Goal: Task Accomplishment & Management: Manage account settings

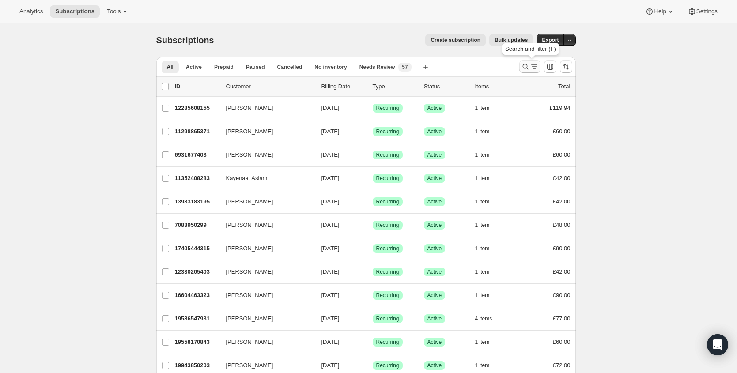
click at [528, 68] on icon "Search and filter results" at bounding box center [525, 66] width 9 height 9
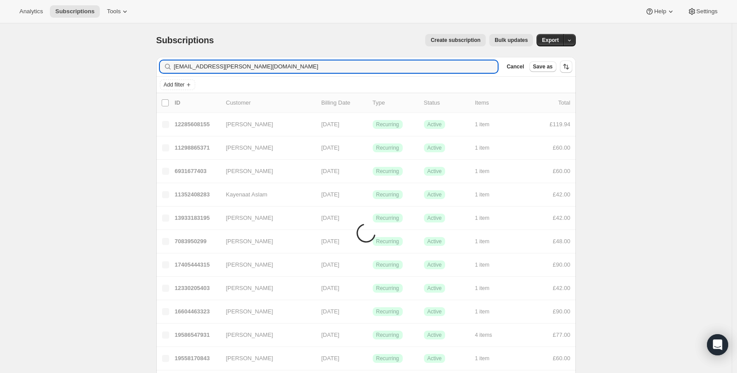
type input "Irell.quezada@gmail.com"
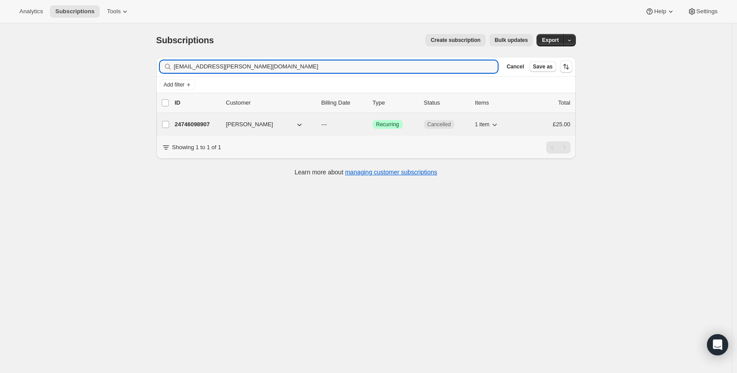
click at [193, 125] on p "24746098907" at bounding box center [197, 124] width 44 height 9
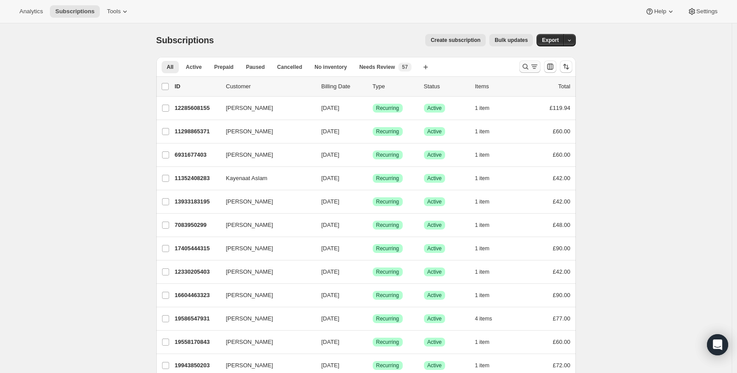
click at [527, 71] on button "Search and filter results" at bounding box center [529, 66] width 21 height 12
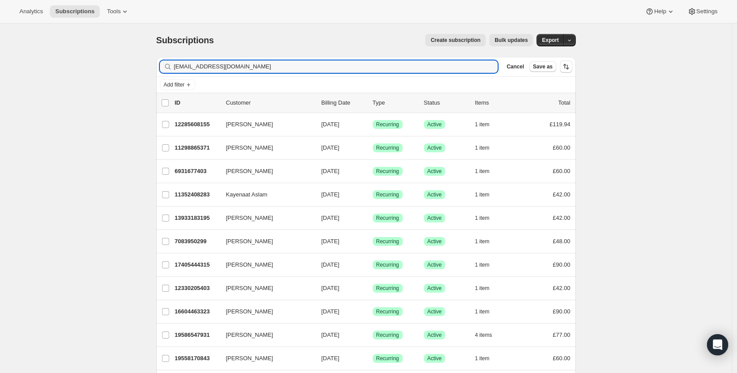
type input "kwokchingli422@gmail.com"
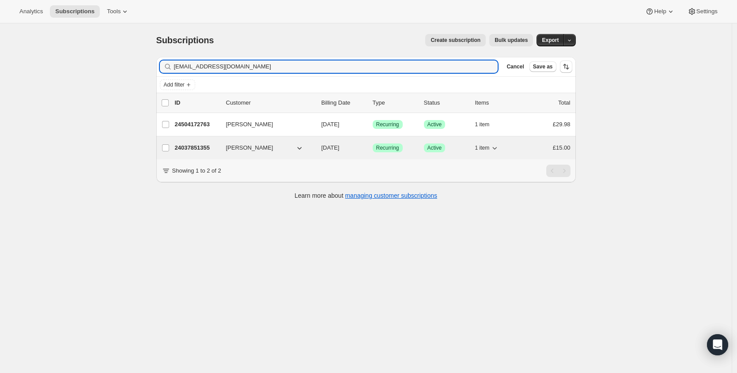
click at [201, 147] on p "24037851355" at bounding box center [197, 147] width 44 height 9
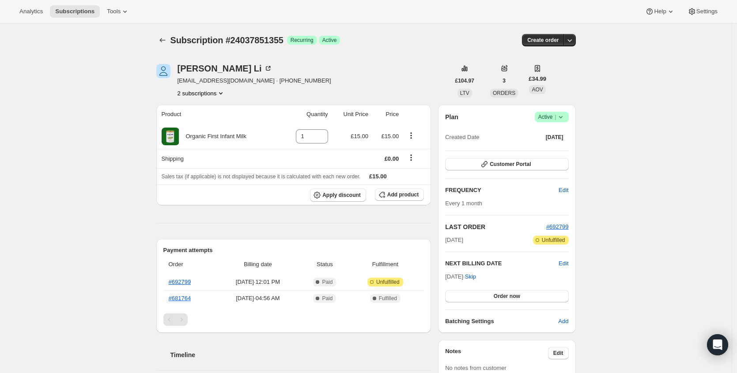
click at [568, 119] on span "Success Active |" at bounding box center [552, 117] width 34 height 11
click at [567, 153] on span "Cancel subscription" at bounding box center [551, 149] width 50 height 9
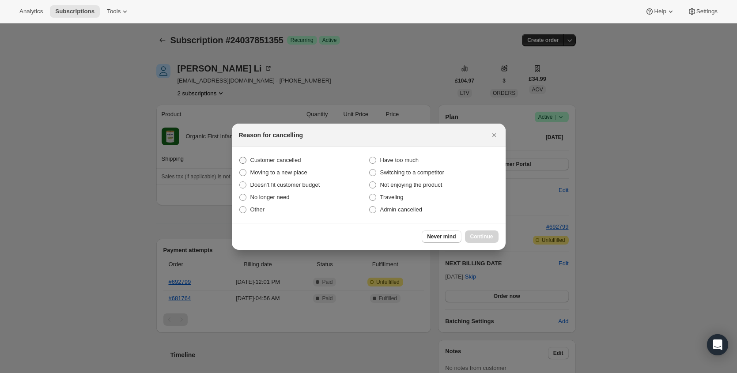
click at [266, 157] on span "Customer cancelled" at bounding box center [275, 160] width 51 height 7
click at [240, 157] on input "Customer cancelled" at bounding box center [239, 157] width 0 height 0
radio input "true"
click at [494, 234] on button "Continue" at bounding box center [482, 236] width 34 height 12
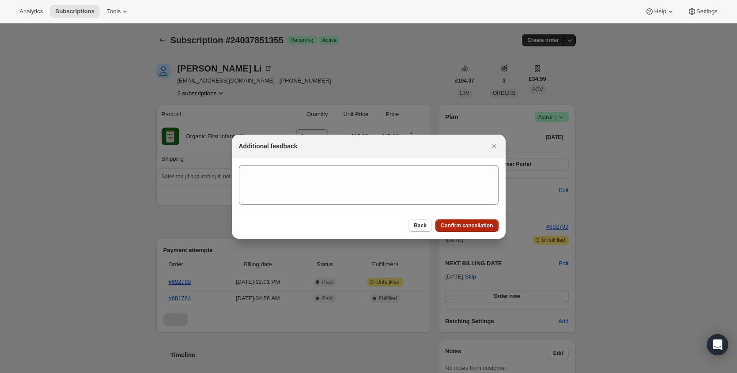
click at [490, 223] on span "Confirm cancellation" at bounding box center [467, 225] width 53 height 7
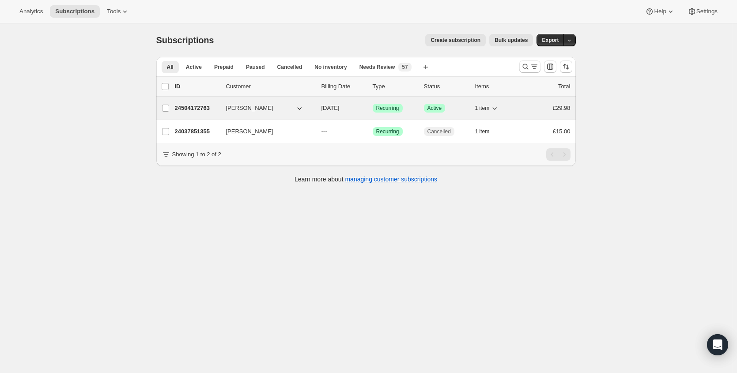
click at [195, 110] on p "24504172763" at bounding box center [197, 108] width 44 height 9
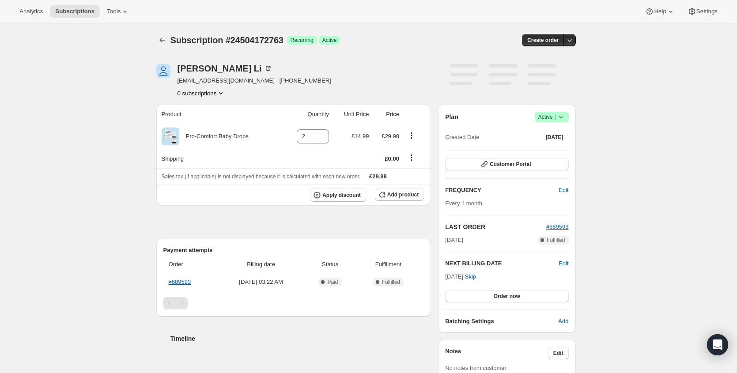
click at [562, 116] on icon at bounding box center [560, 117] width 4 height 2
click at [543, 151] on span "Cancel subscription" at bounding box center [551, 149] width 50 height 7
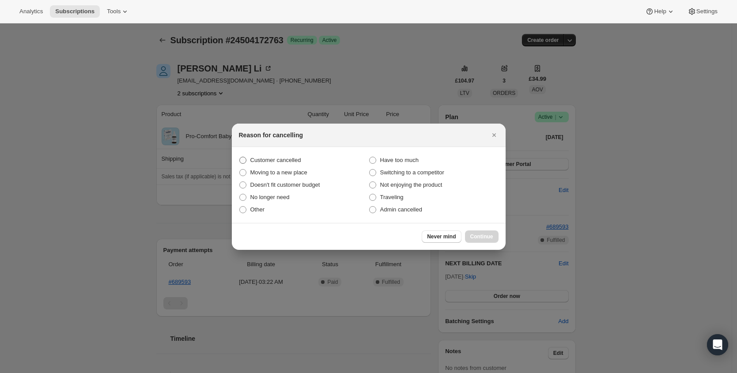
click at [251, 159] on span "Customer cancelled" at bounding box center [275, 160] width 51 height 7
click at [240, 157] on input "Customer cancelled" at bounding box center [239, 157] width 0 height 0
radio input "true"
click at [483, 231] on button "Continue" at bounding box center [482, 236] width 34 height 12
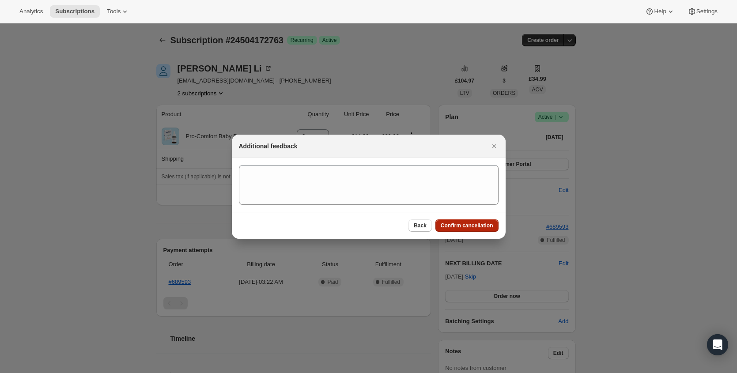
click at [484, 221] on button "Confirm cancellation" at bounding box center [466, 225] width 63 height 12
